Goal: Check status: Check status

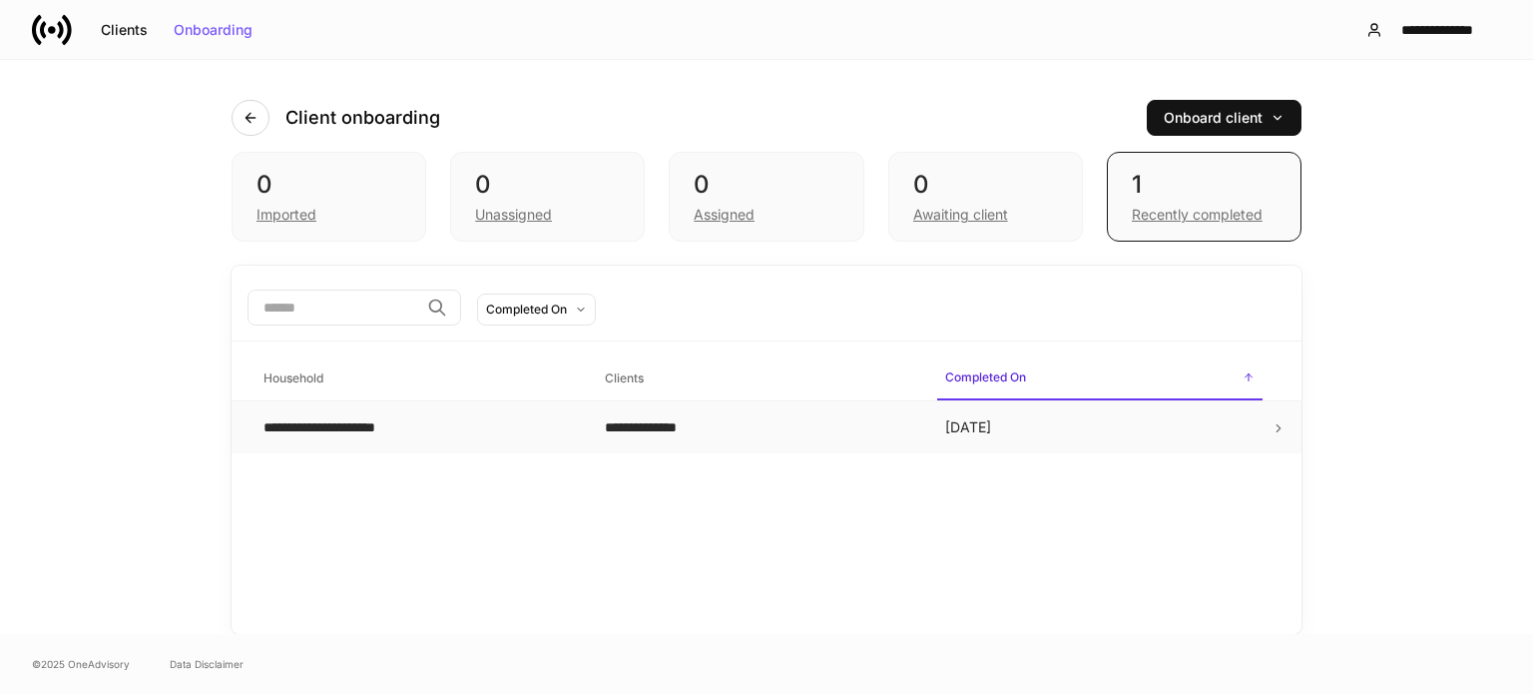
click at [392, 426] on div "**********" at bounding box center [339, 427] width 151 height 20
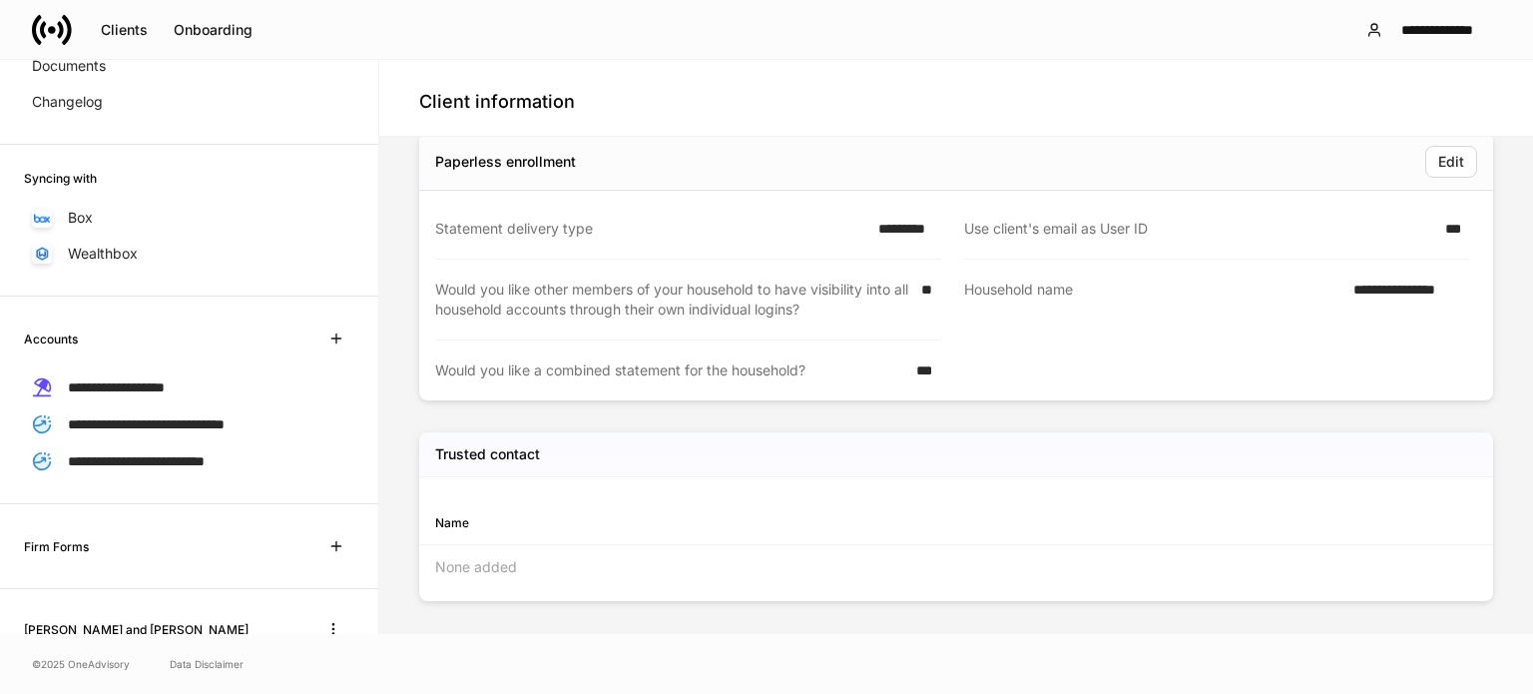
scroll to position [200, 0]
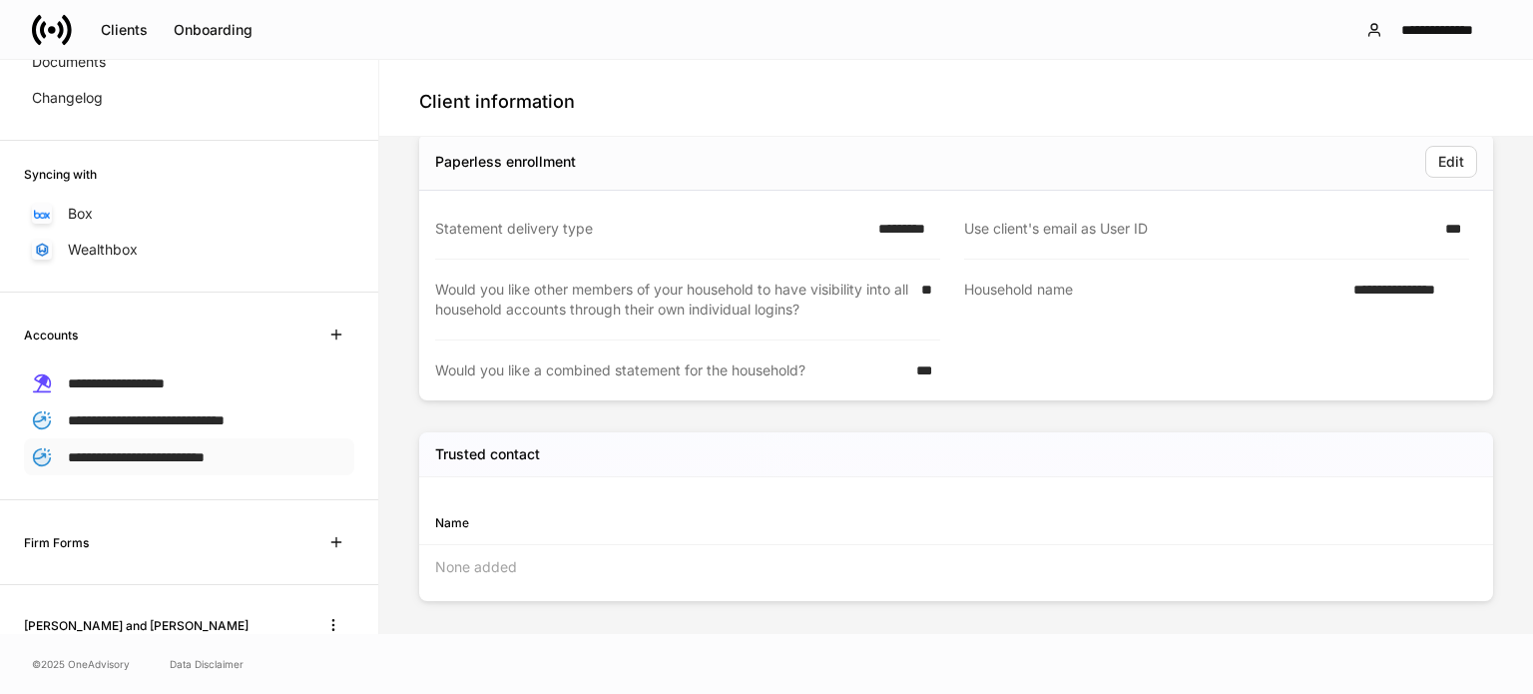
click at [192, 468] on div "**********" at bounding box center [189, 456] width 330 height 37
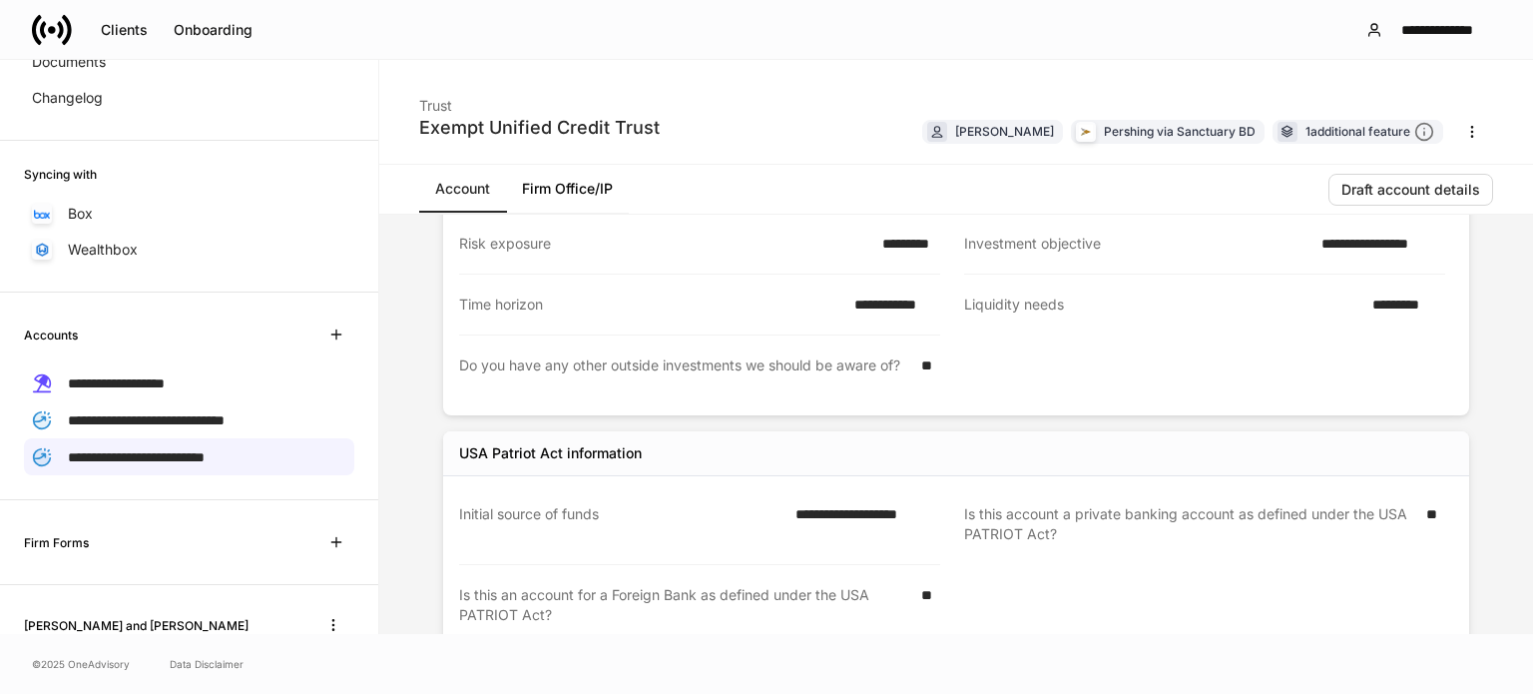
scroll to position [1198, 0]
